Goal: Task Accomplishment & Management: Complete application form

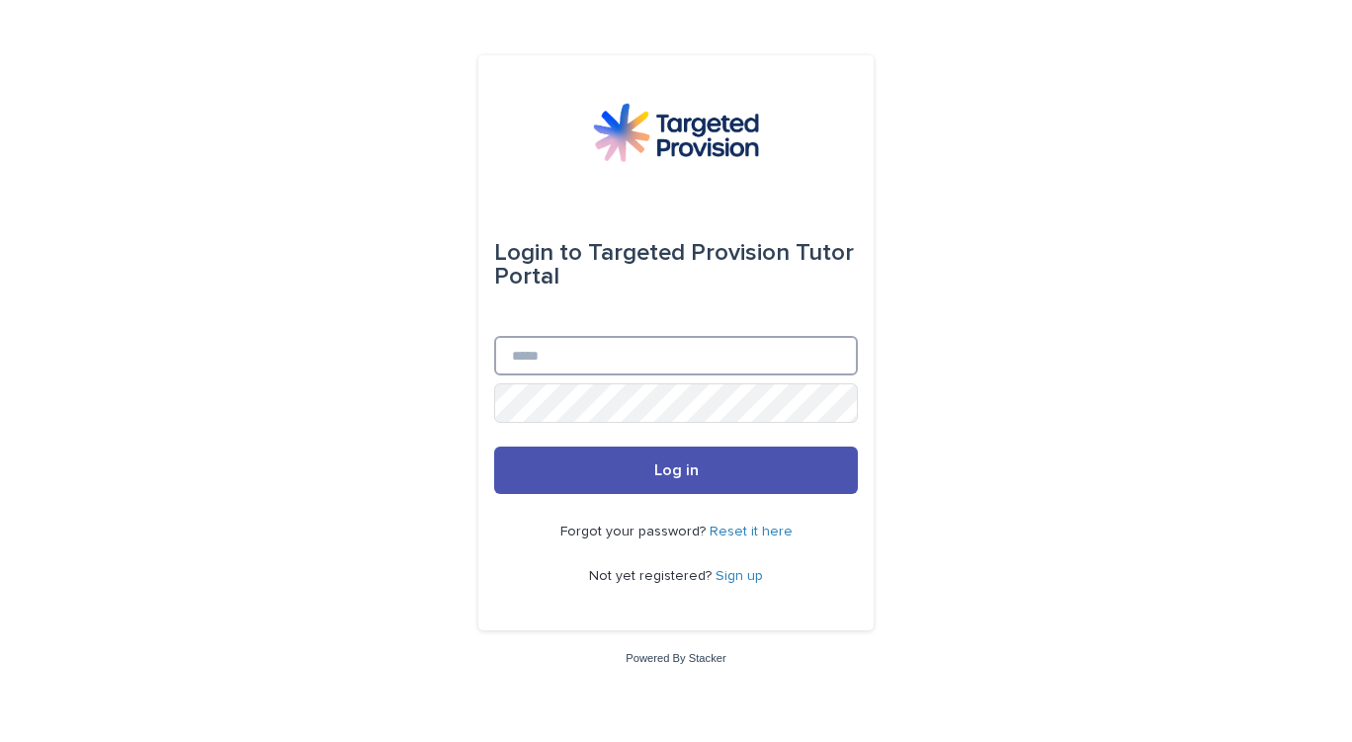
type input "**********"
click at [716, 470] on button "Log in" at bounding box center [676, 470] width 364 height 47
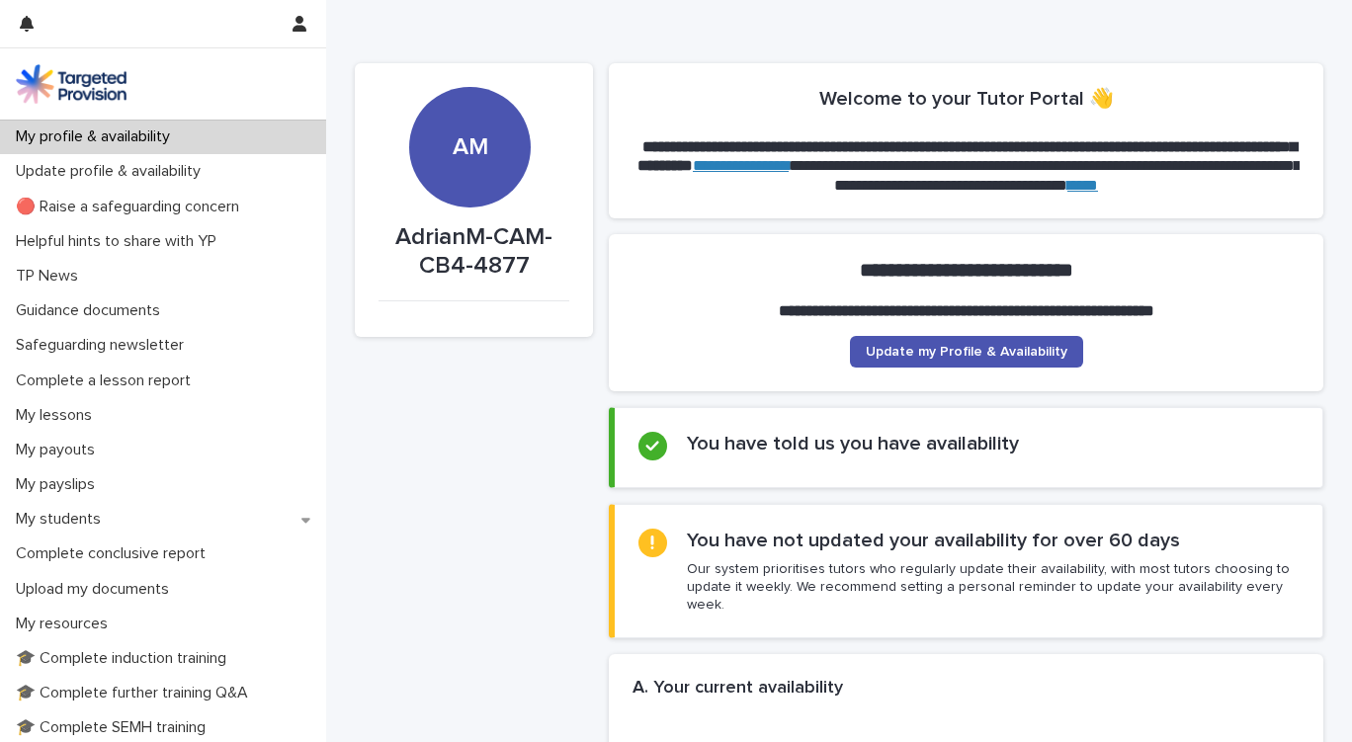
click at [128, 520] on div "My students" at bounding box center [163, 519] width 326 height 35
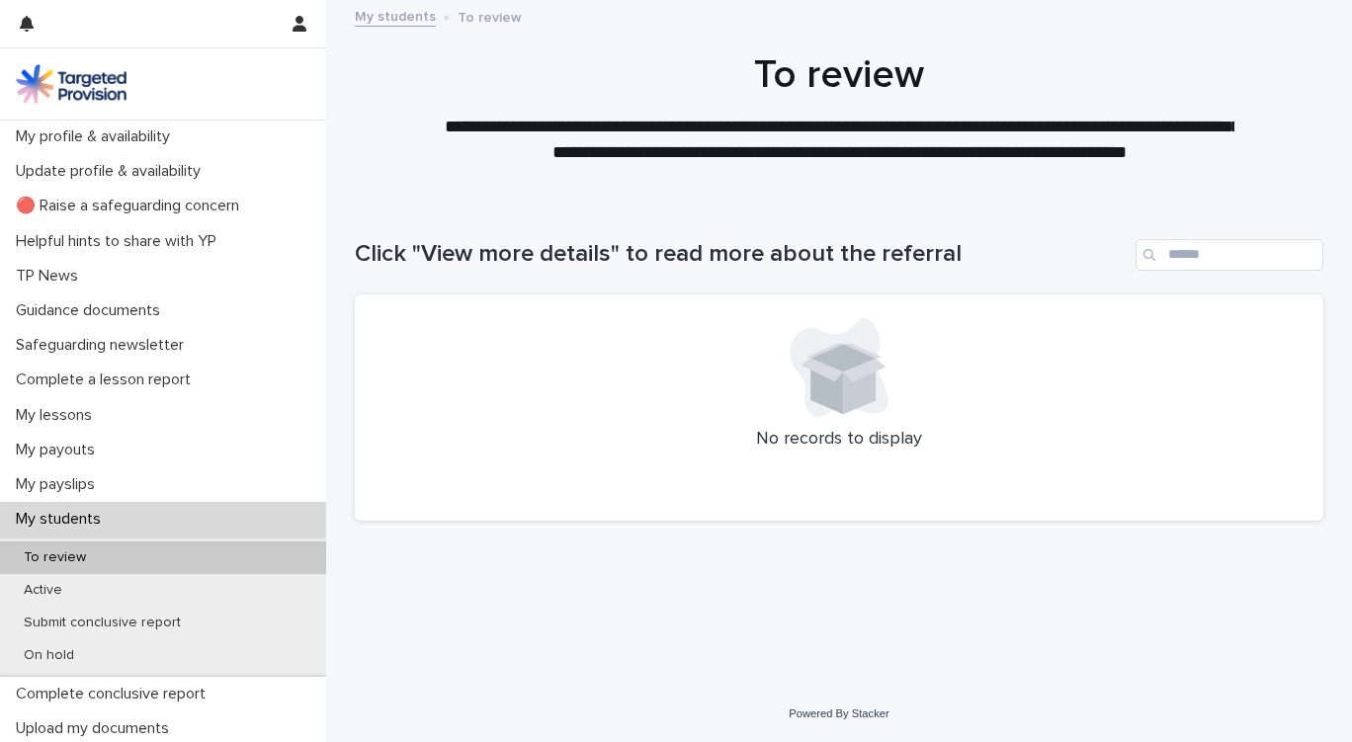
click at [73, 579] on div "Active" at bounding box center [163, 590] width 326 height 33
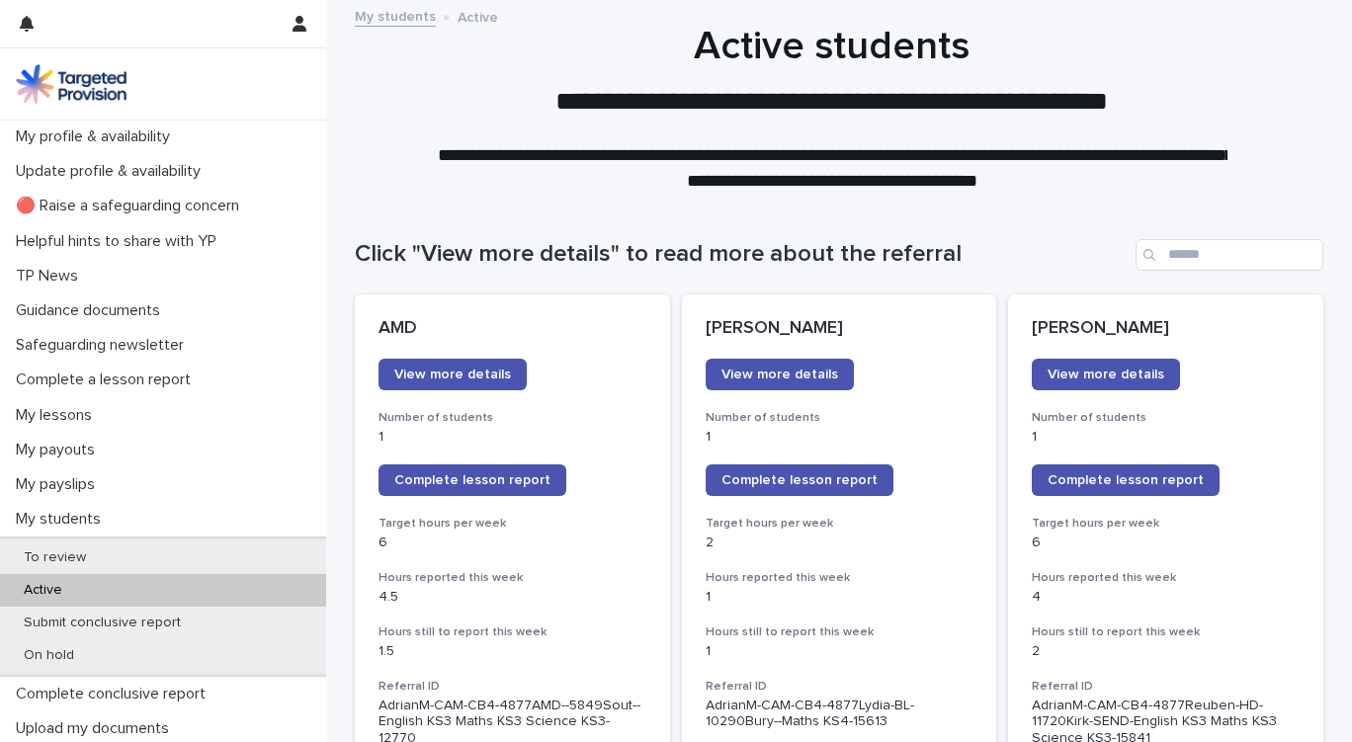
click at [787, 384] on link "View more details" at bounding box center [780, 375] width 148 height 32
click at [809, 479] on span "Complete lesson report" at bounding box center [800, 480] width 156 height 14
